Goal: Communication & Community: Answer question/provide support

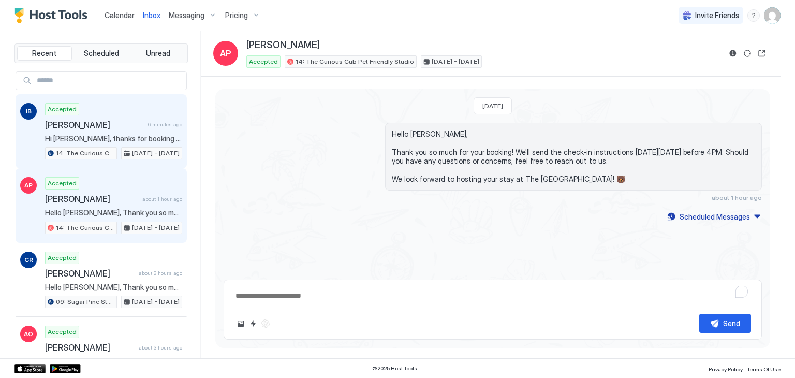
click at [141, 123] on div "[PERSON_NAME] 6 minutes ago" at bounding box center [113, 125] width 137 height 10
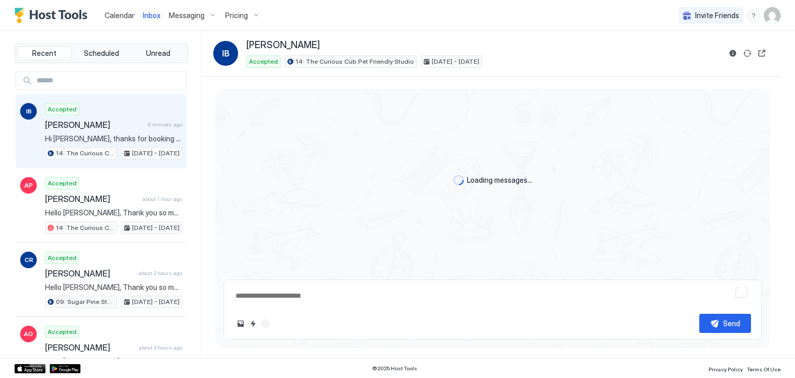
type textarea "*"
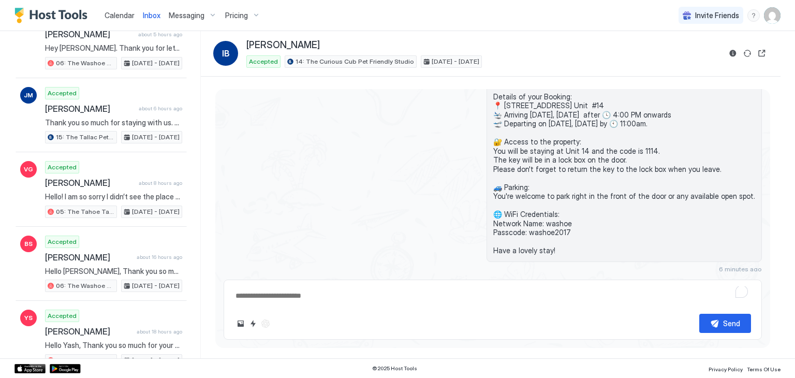
scroll to position [460, 0]
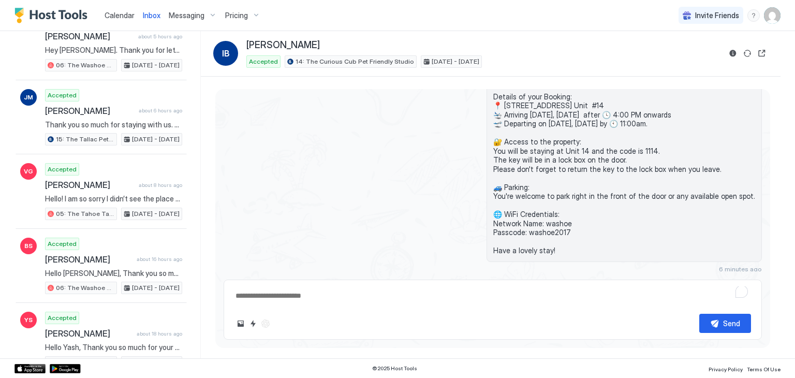
click at [126, 8] on div "Calendar" at bounding box center [119, 15] width 38 height 19
click at [126, 17] on span "Calendar" at bounding box center [120, 15] width 30 height 9
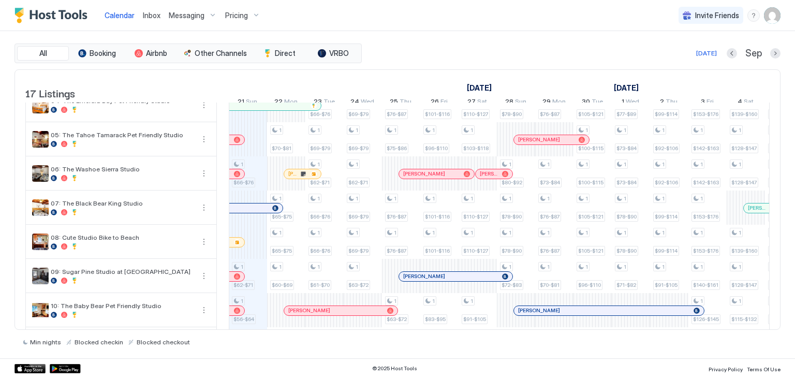
scroll to position [117, 0]
click at [290, 178] on div at bounding box center [290, 173] width 8 height 8
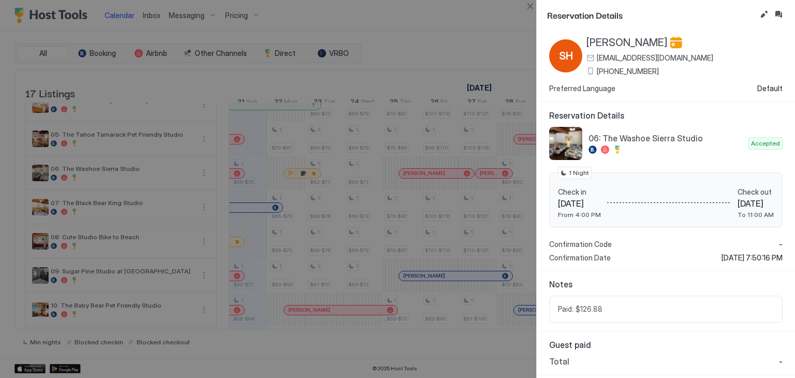
scroll to position [0, 0]
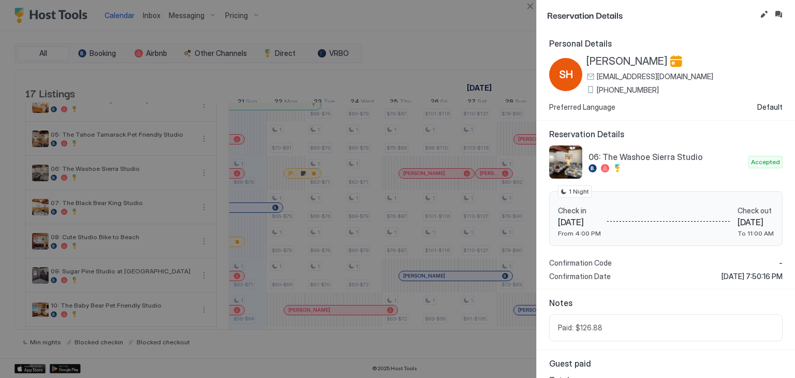
click at [624, 92] on span "[PHONE_NUMBER]" at bounding box center [628, 89] width 62 height 9
click at [613, 59] on span "[PERSON_NAME]" at bounding box center [626, 61] width 81 height 13
click at [532, 7] on button "Close" at bounding box center [530, 6] width 12 height 12
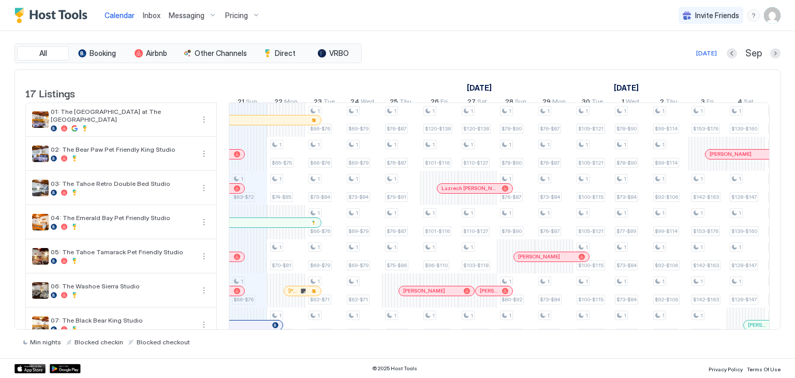
click at [149, 11] on span "Inbox" at bounding box center [152, 15] width 18 height 9
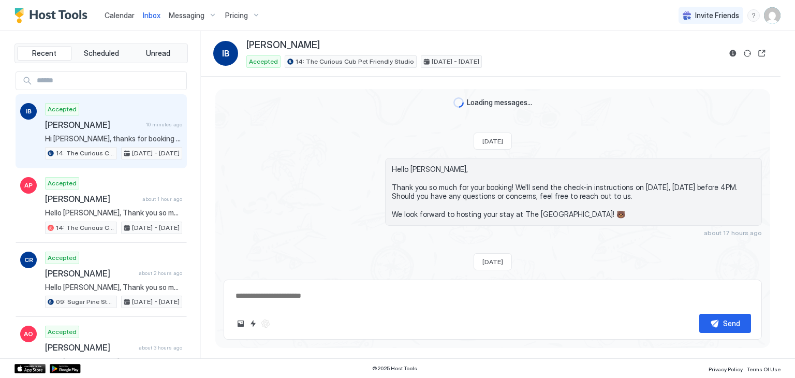
scroll to position [211, 0]
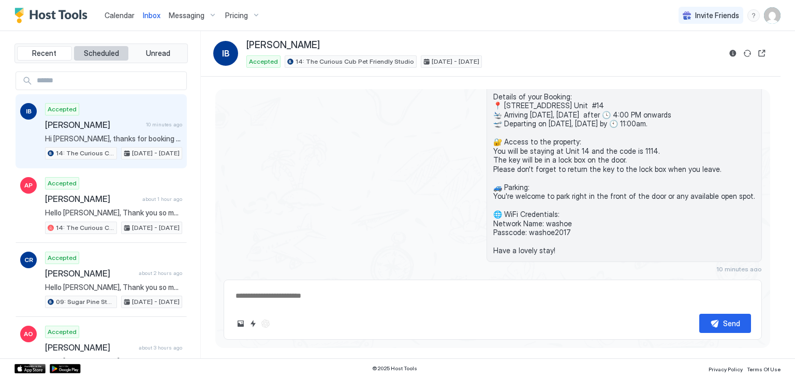
click at [109, 56] on span "Scheduled" at bounding box center [101, 53] width 35 height 9
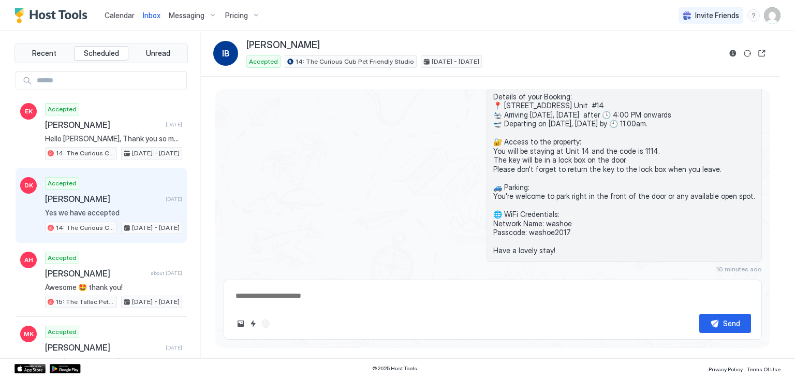
scroll to position [230, 0]
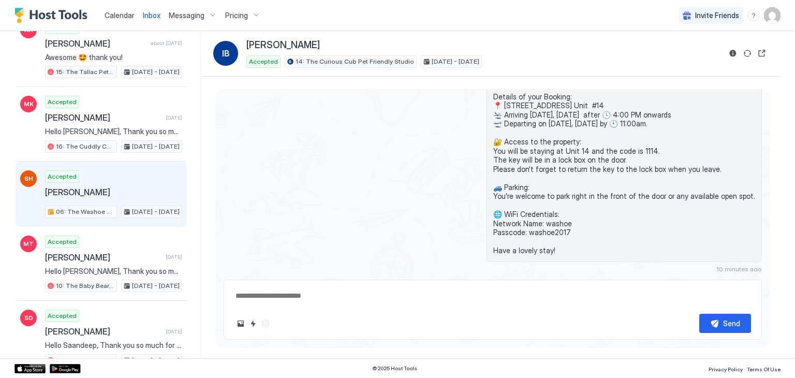
click at [110, 171] on div "Accepted [PERSON_NAME] 06: The Washoe Sierra Studio [DATE] - [DATE]" at bounding box center [113, 194] width 137 height 48
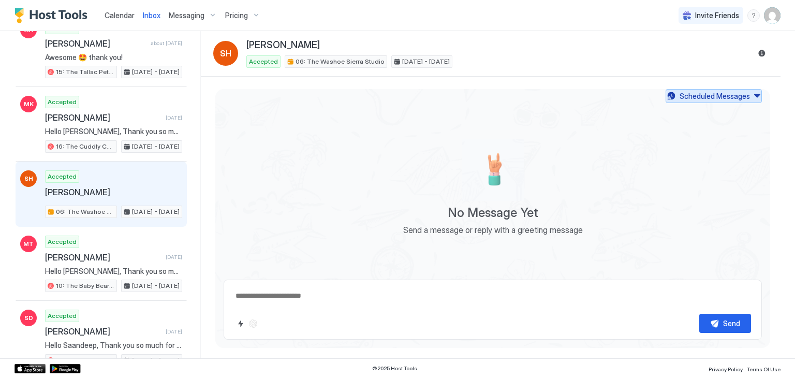
click at [700, 96] on div "Scheduled Messages" at bounding box center [715, 96] width 70 height 11
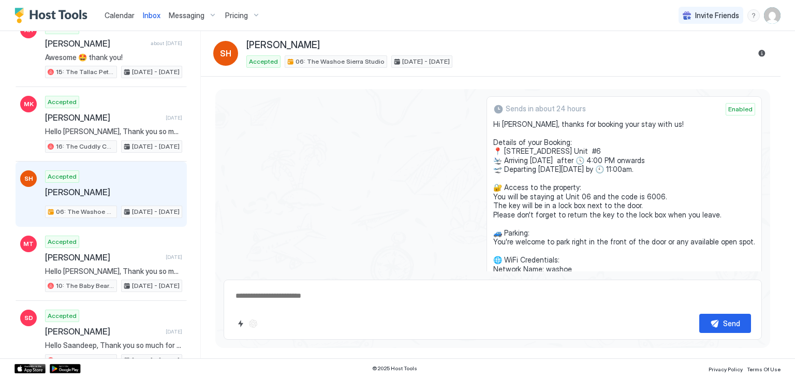
scroll to position [10, 0]
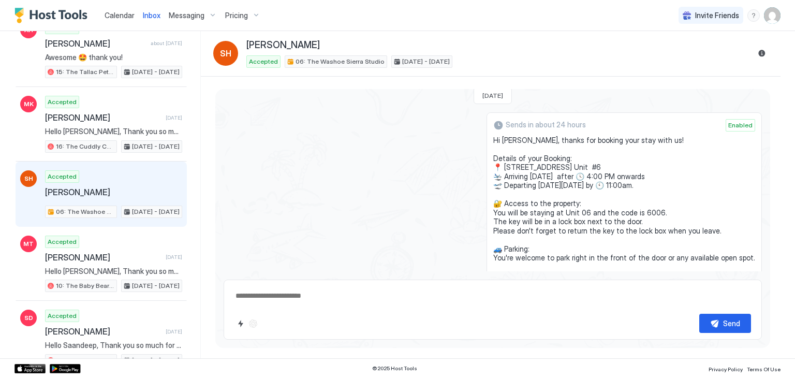
drag, startPoint x: 563, startPoint y: 210, endPoint x: 487, endPoint y: 137, distance: 105.8
click at [487, 137] on div "Sends in about 24 hours Enabled Hi [PERSON_NAME], thanks for booking your stay …" at bounding box center [493, 234] width 538 height 245
copy span "Hi [PERSON_NAME], thanks for booking your stay with us! Details of your Booking…"
click at [650, 170] on span "Hi [PERSON_NAME], thanks for booking your stay with us! Details of your Booking…" at bounding box center [624, 226] width 262 height 181
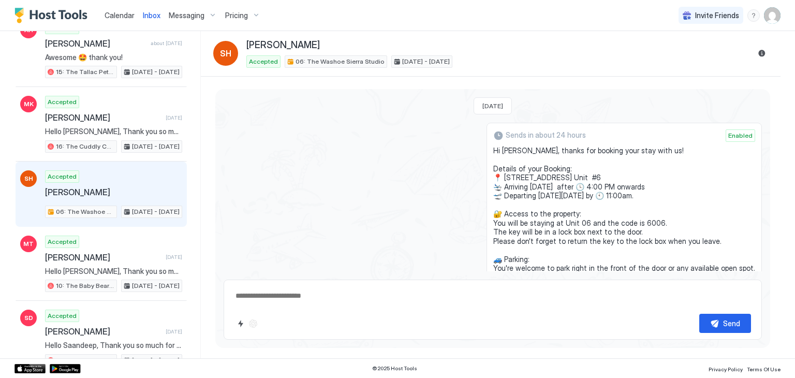
scroll to position [0, 0]
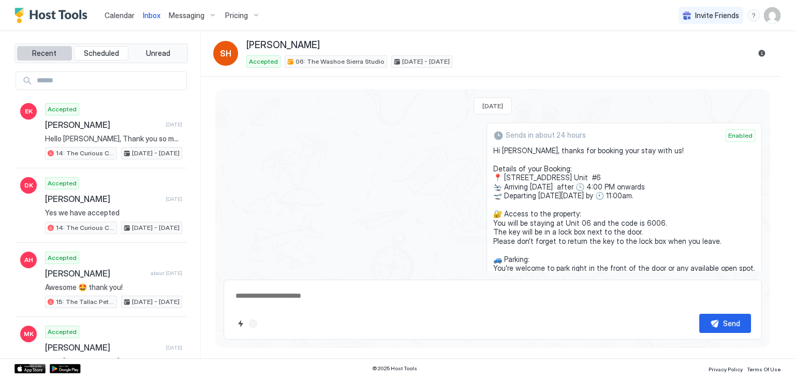
click at [54, 53] on span "Recent" at bounding box center [44, 53] width 24 height 9
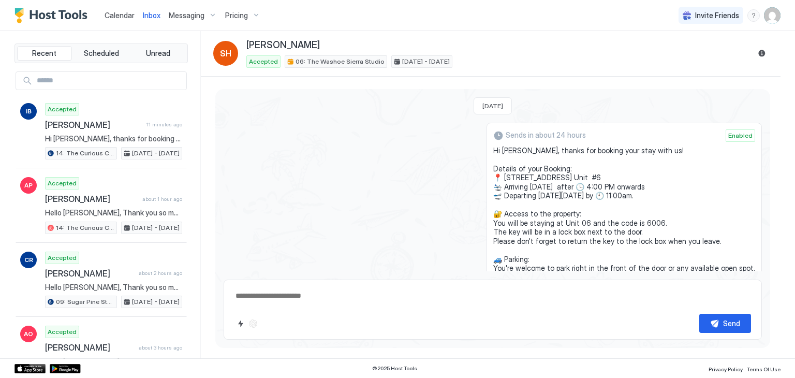
click at [115, 16] on span "Calendar" at bounding box center [120, 15] width 30 height 9
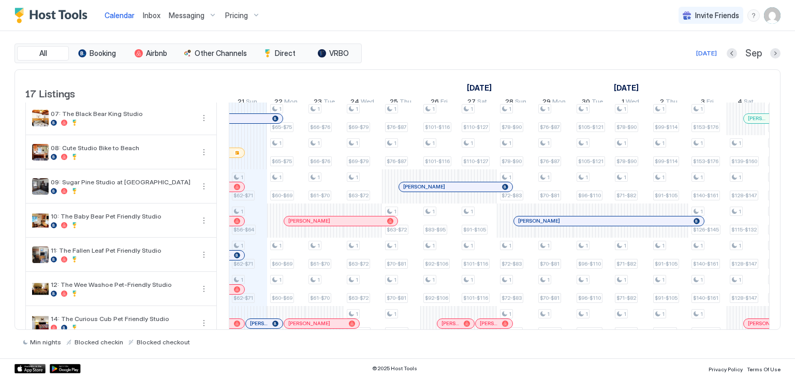
scroll to position [367, 0]
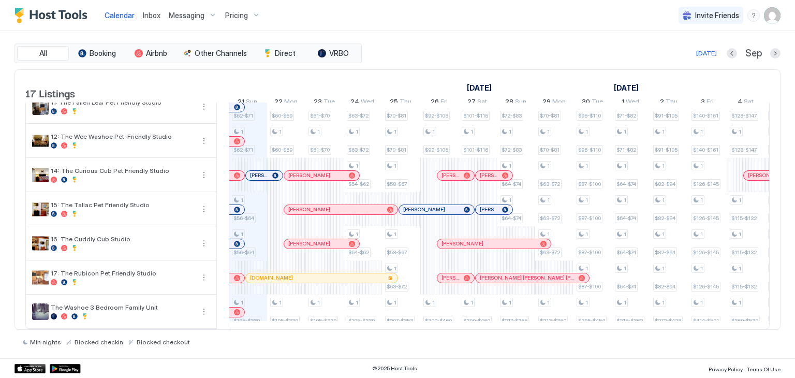
click at [324, 273] on div "[DOMAIN_NAME]" at bounding box center [322, 277] width 152 height 9
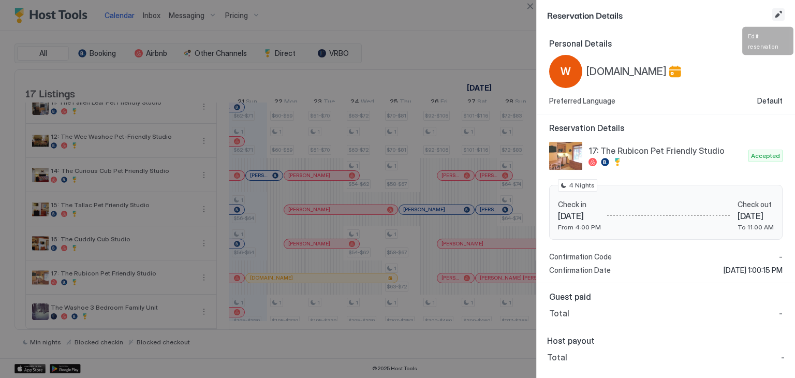
click at [781, 18] on button "Edit reservation" at bounding box center [778, 14] width 12 height 12
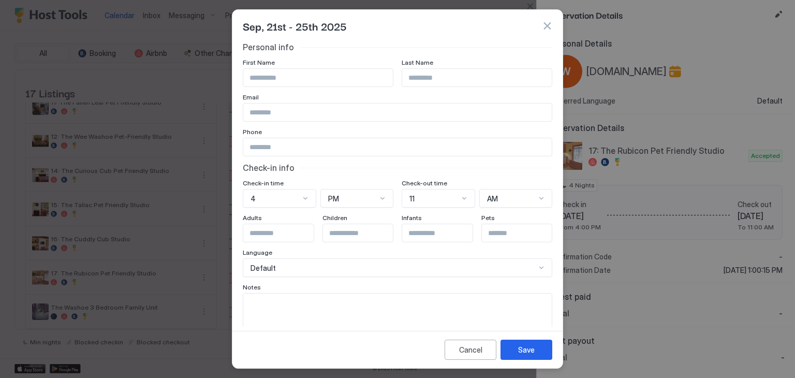
paste input "**********"
click at [283, 78] on input "Input Field" at bounding box center [318, 78] width 150 height 18
drag, startPoint x: 299, startPoint y: 76, endPoint x: 268, endPoint y: 81, distance: 31.4
click at [268, 81] on input "**********" at bounding box center [318, 78] width 150 height 18
type input "******"
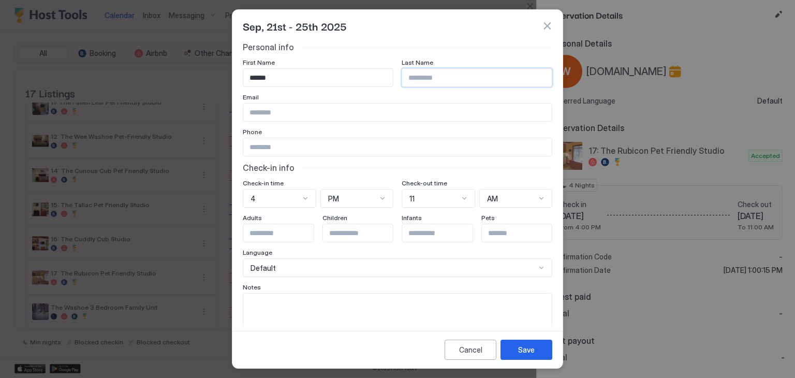
click at [446, 79] on input "Input Field" at bounding box center [477, 78] width 150 height 18
paste input "********"
type input "********"
click at [279, 119] on input "Input Field" at bounding box center [397, 113] width 308 height 18
paste input "**********"
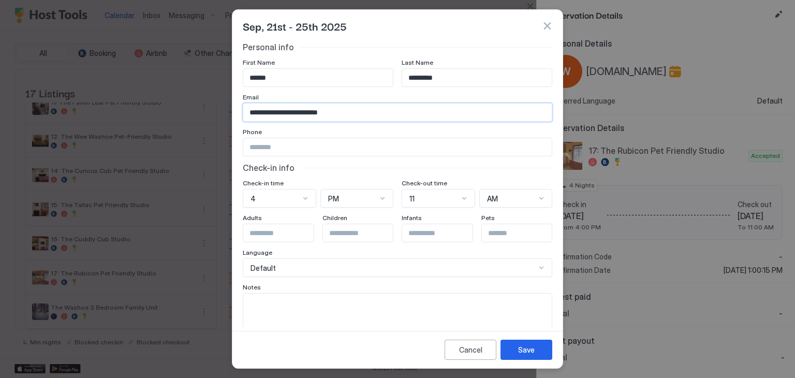
type input "**********"
click at [281, 145] on input "Input Field" at bounding box center [397, 147] width 308 height 18
paste input "**********"
type input "**********"
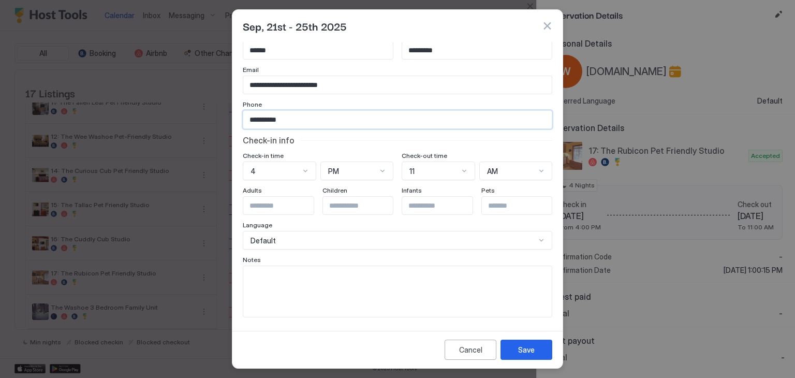
click at [284, 273] on textarea "Input Field" at bounding box center [397, 291] width 308 height 51
paste textarea "**********"
type textarea "**********"
click at [525, 350] on div "Save" at bounding box center [526, 349] width 17 height 11
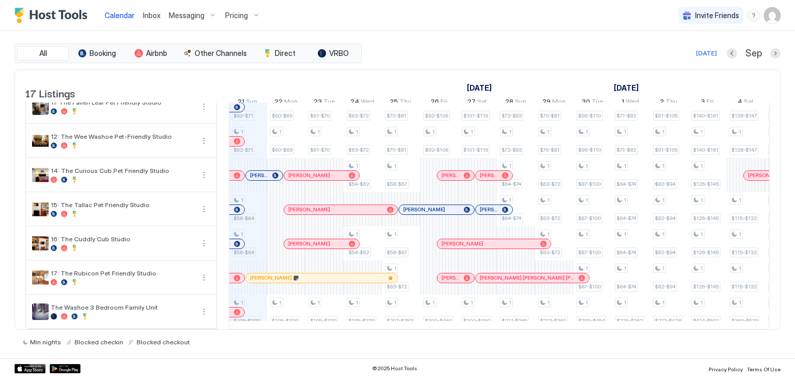
click at [155, 8] on div "Inbox" at bounding box center [152, 15] width 26 height 19
click at [155, 13] on span "Inbox" at bounding box center [152, 15] width 18 height 9
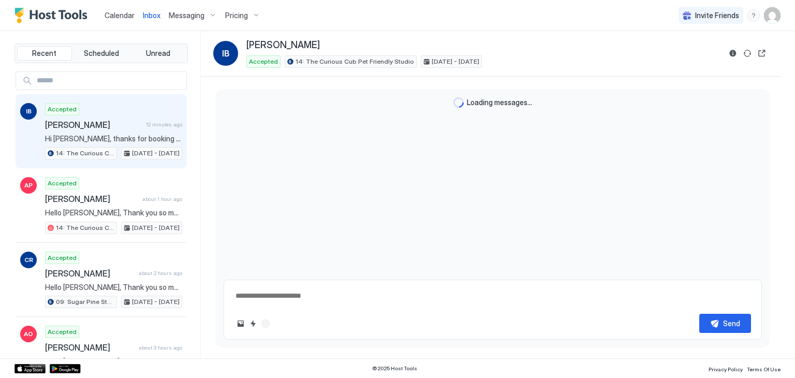
scroll to position [211, 0]
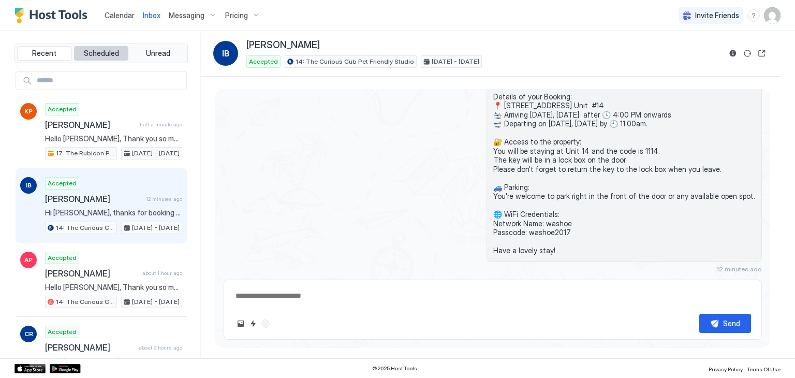
click at [102, 46] on button "Scheduled" at bounding box center [101, 53] width 55 height 14
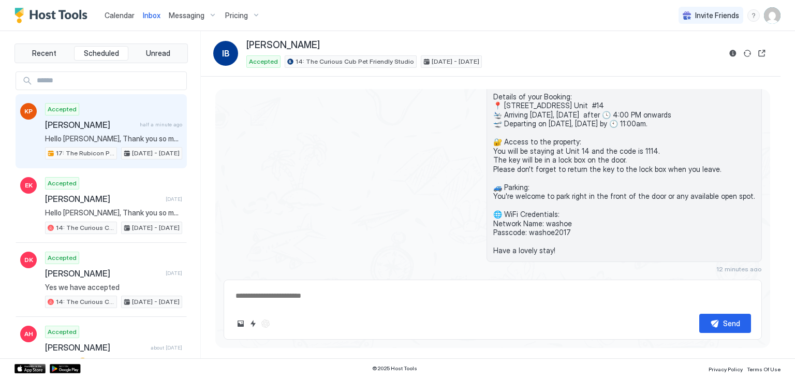
click at [94, 120] on span "[PERSON_NAME]" at bounding box center [90, 125] width 91 height 10
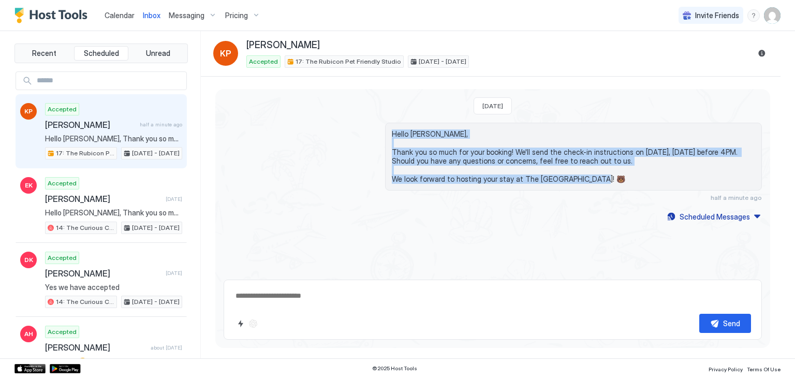
drag, startPoint x: 592, startPoint y: 181, endPoint x: 375, endPoint y: 133, distance: 222.6
click at [375, 133] on div "Hello [PERSON_NAME], Thank you so much for your booking! We'll send the check-i…" at bounding box center [493, 162] width 538 height 79
copy span "Hello [PERSON_NAME], Thank you so much for your booking! We'll send the check-i…"
click at [307, 101] on div "[DATE] Hello [PERSON_NAME], Thank you so much for your booking! We'll send the …" at bounding box center [492, 156] width 555 height 135
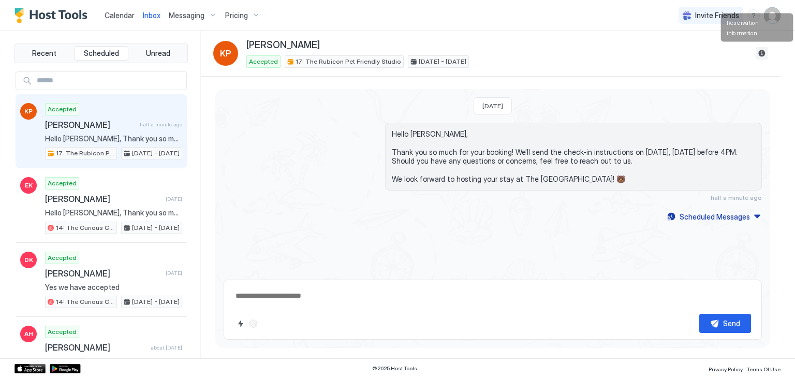
click at [764, 52] on button "Reservation information" at bounding box center [762, 53] width 12 height 12
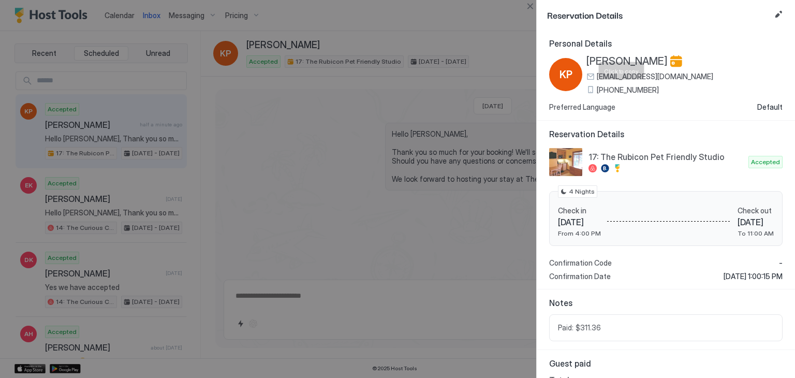
click at [636, 89] on span "[PHONE_NUMBER]" at bounding box center [628, 89] width 62 height 9
click at [627, 60] on span "[PERSON_NAME]" at bounding box center [626, 61] width 81 height 13
click at [526, 7] on button "Close" at bounding box center [530, 6] width 12 height 12
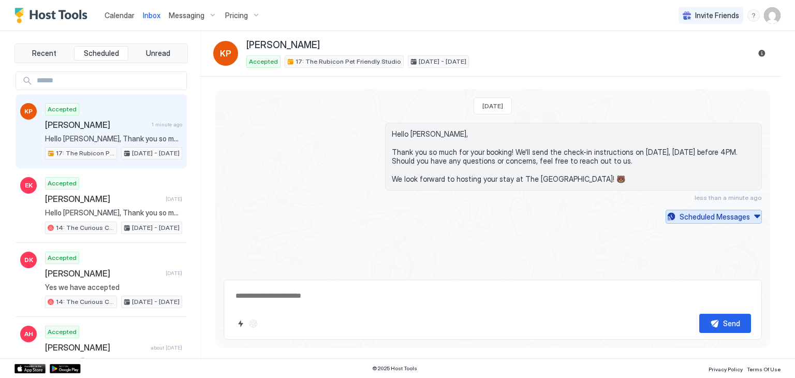
click at [712, 218] on div "Scheduled Messages" at bounding box center [715, 216] width 70 height 11
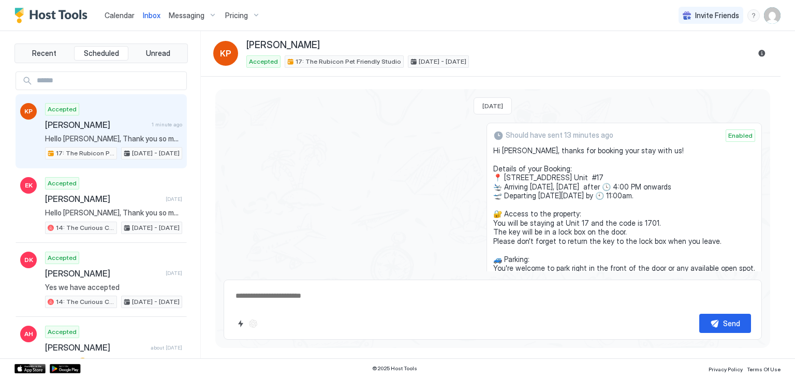
drag, startPoint x: 565, startPoint y: 204, endPoint x: 492, endPoint y: 153, distance: 89.2
click at [492, 153] on div "Should have sent 13 minutes ago Enabled Hi [PERSON_NAME], thanks for booking yo…" at bounding box center [493, 245] width 538 height 245
copy span "Hi [PERSON_NAME], thanks for booking your stay with us! Details of your Booking…"
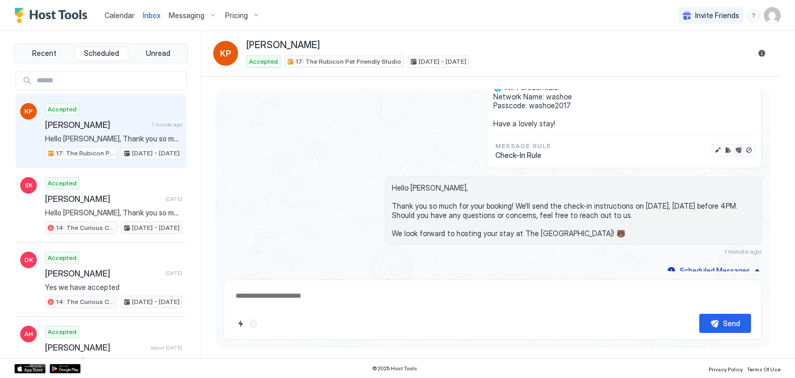
click at [733, 150] on button "Send now" at bounding box center [738, 150] width 10 height 10
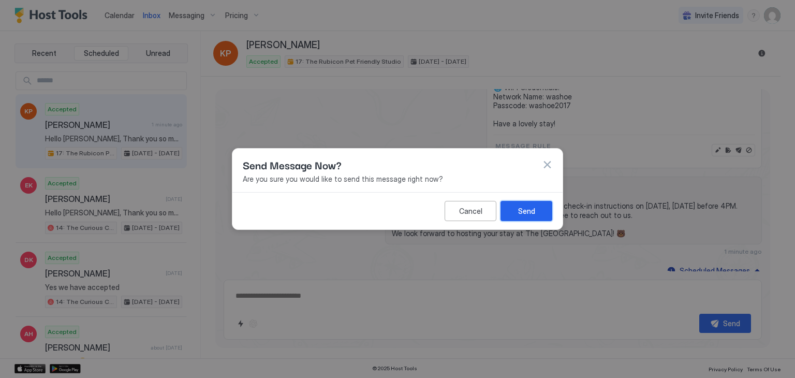
click at [536, 216] on button "Send" at bounding box center [526, 211] width 52 height 20
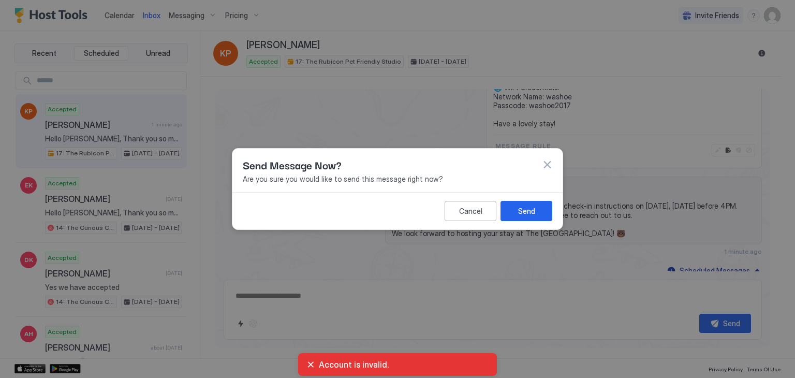
click at [548, 167] on button "button" at bounding box center [547, 164] width 10 height 10
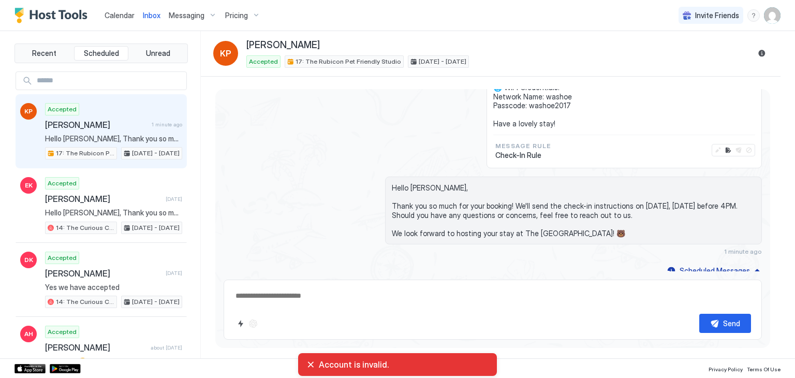
click at [240, 137] on div "Should have sent 14 minutes ago Enabled Hi [PERSON_NAME], thanks for booking yo…" at bounding box center [493, 46] width 538 height 245
click at [71, 107] on span "Accepted" at bounding box center [62, 109] width 29 height 9
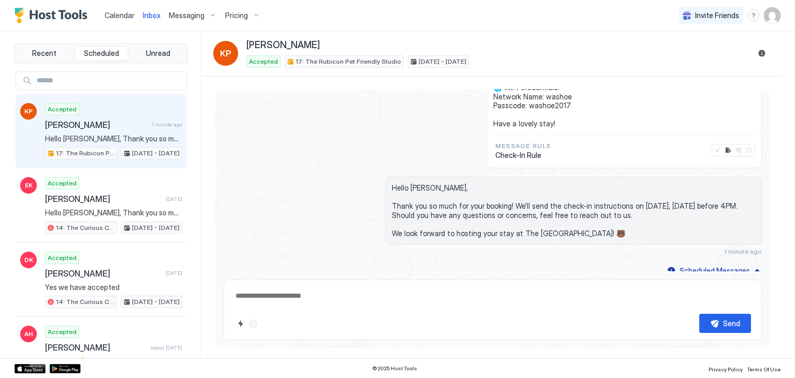
click at [114, 21] on div "Calendar" at bounding box center [119, 15] width 38 height 19
click at [125, 17] on span "Calendar" at bounding box center [120, 15] width 30 height 9
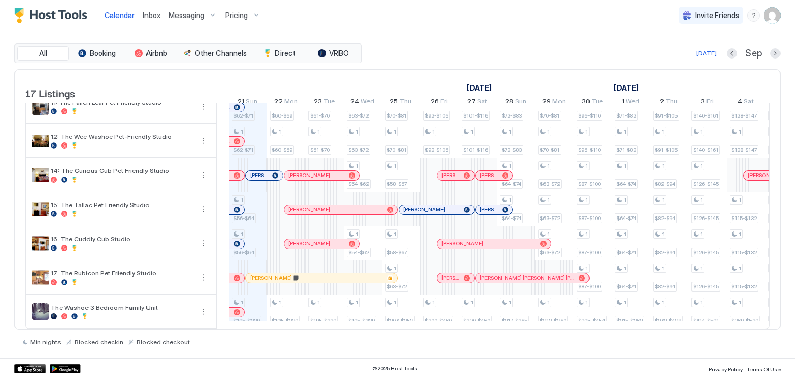
scroll to position [367, 0]
click at [143, 12] on span "Inbox" at bounding box center [152, 15] width 18 height 9
